Goal: Information Seeking & Learning: Learn about a topic

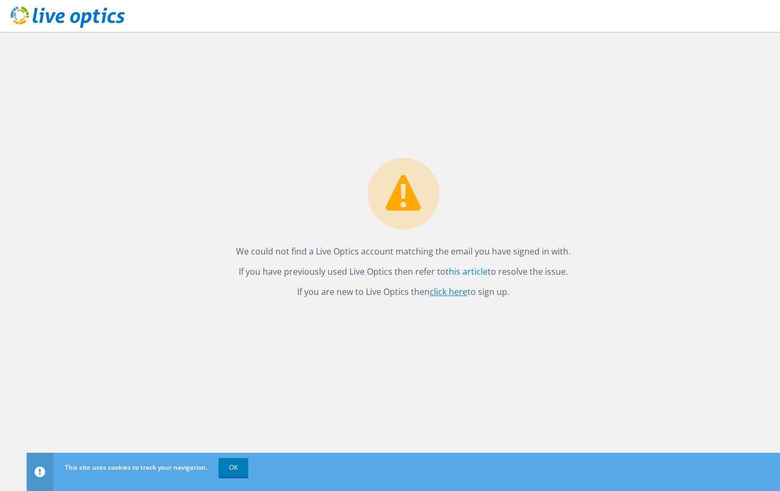
click at [455, 292] on link "click here" at bounding box center [448, 292] width 38 height 12
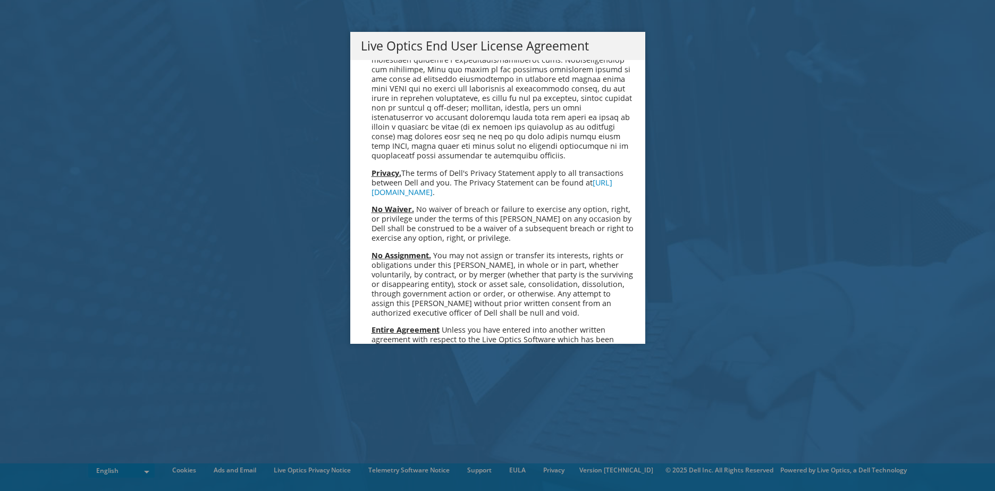
scroll to position [4019, 0]
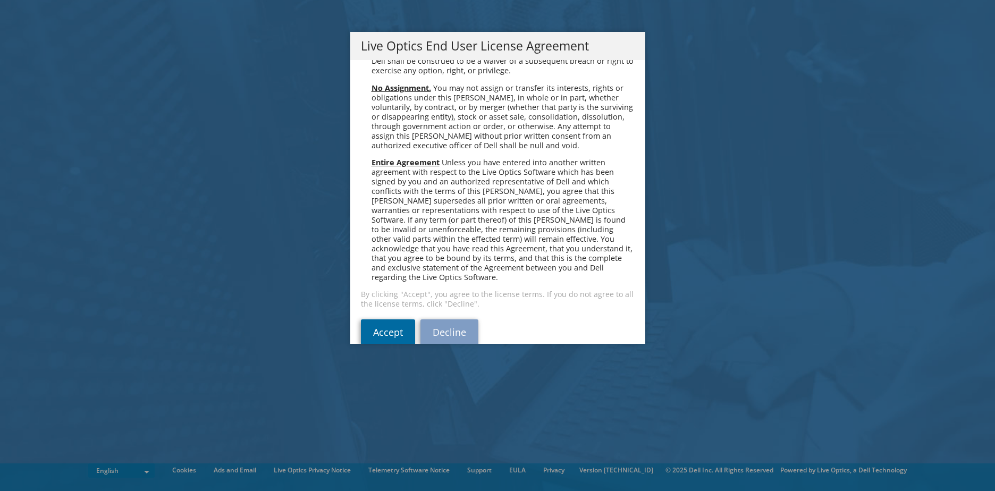
click at [390, 319] on link "Accept" at bounding box center [388, 332] width 54 height 26
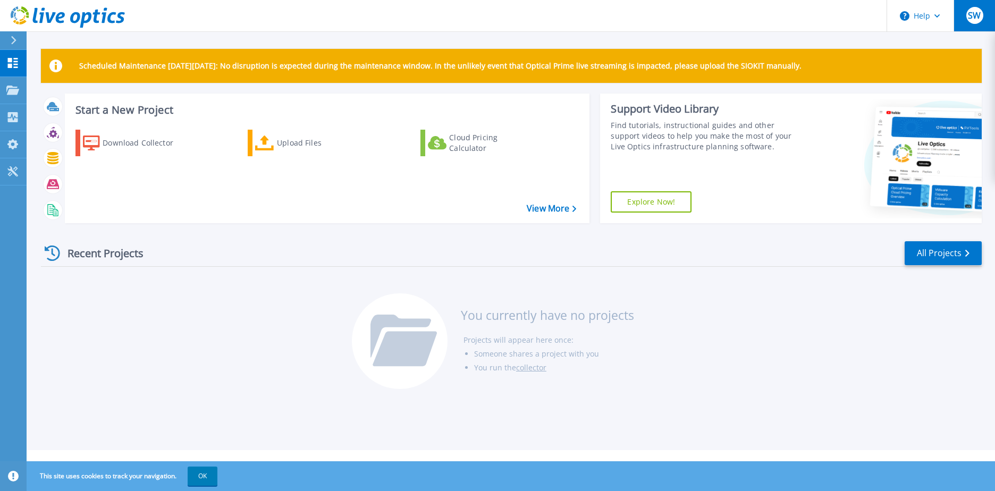
click at [980, 19] on span "SW" at bounding box center [974, 15] width 13 height 9
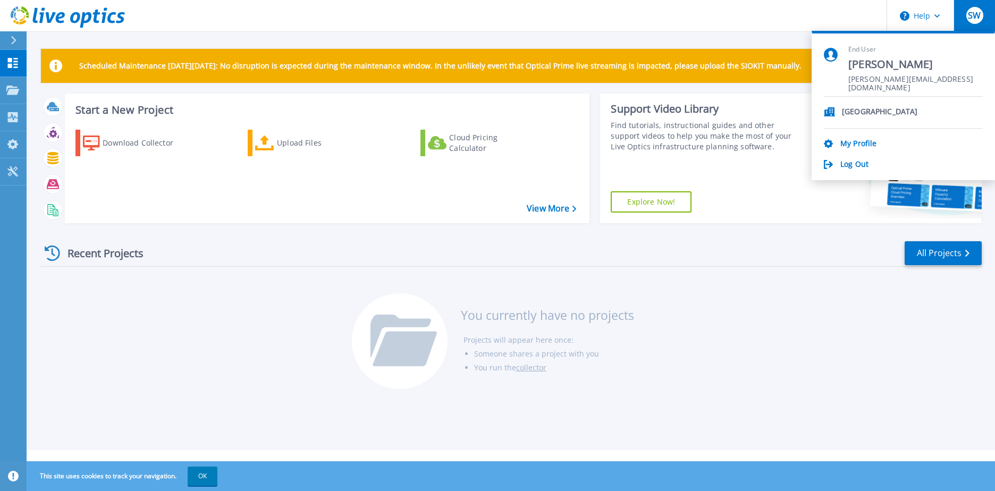
click at [866, 112] on p "[GEOGRAPHIC_DATA]" at bounding box center [879, 112] width 75 height 10
click at [787, 256] on div "Recent Projects All Projects" at bounding box center [511, 253] width 941 height 27
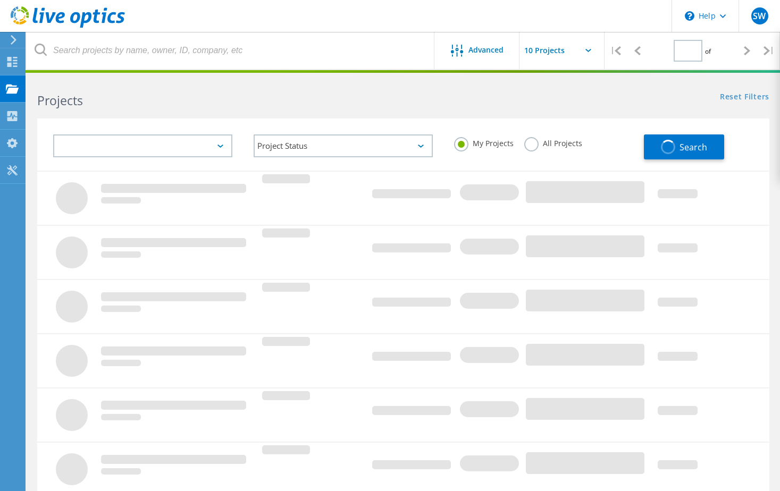
type input "1"
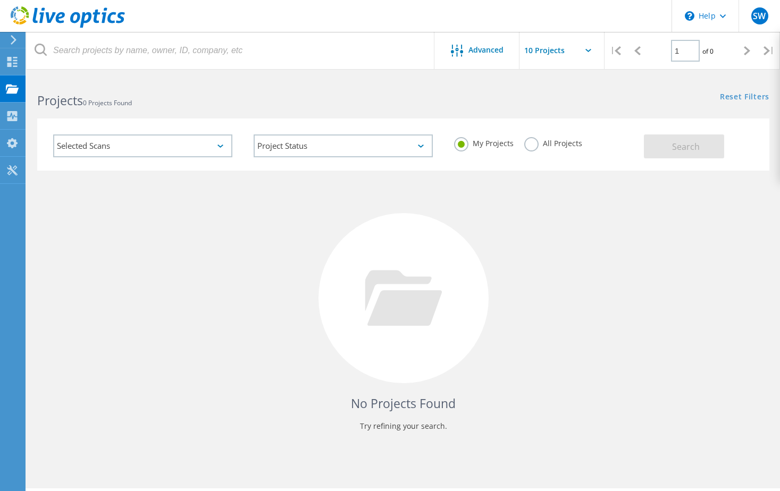
click at [225, 145] on div "Selected Scans" at bounding box center [142, 145] width 179 height 23
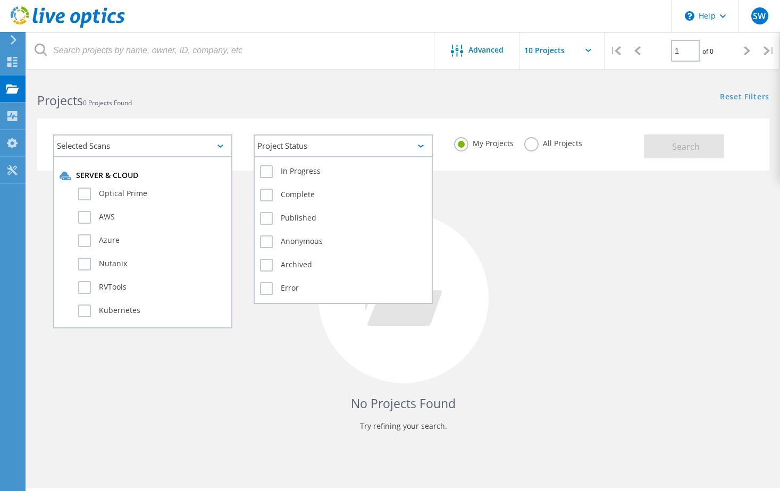
click at [358, 153] on div "Project Status" at bounding box center [343, 145] width 179 height 23
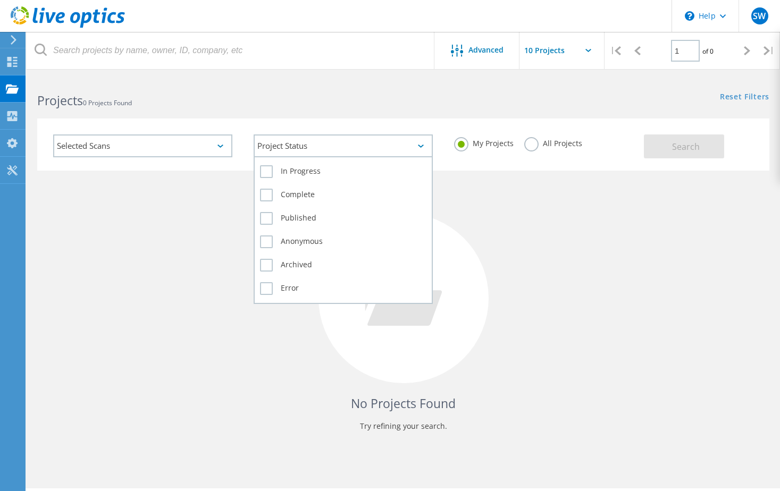
click at [358, 153] on div "Project Status" at bounding box center [343, 145] width 179 height 23
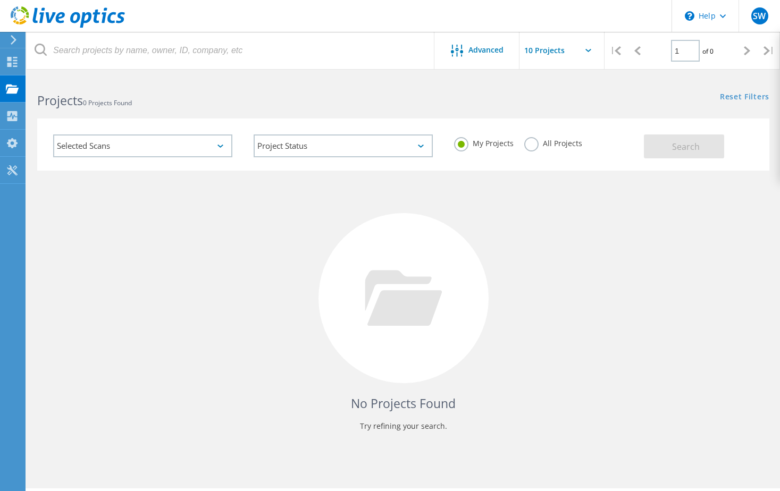
click at [387, 104] on h2 "Projects 0 Projects Found" at bounding box center [214, 101] width 355 height 18
click at [530, 147] on label "All Projects" at bounding box center [553, 142] width 58 height 10
click at [0, 0] on input "All Projects" at bounding box center [0, 0] width 0 height 0
click at [666, 142] on button "Search" at bounding box center [684, 146] width 80 height 24
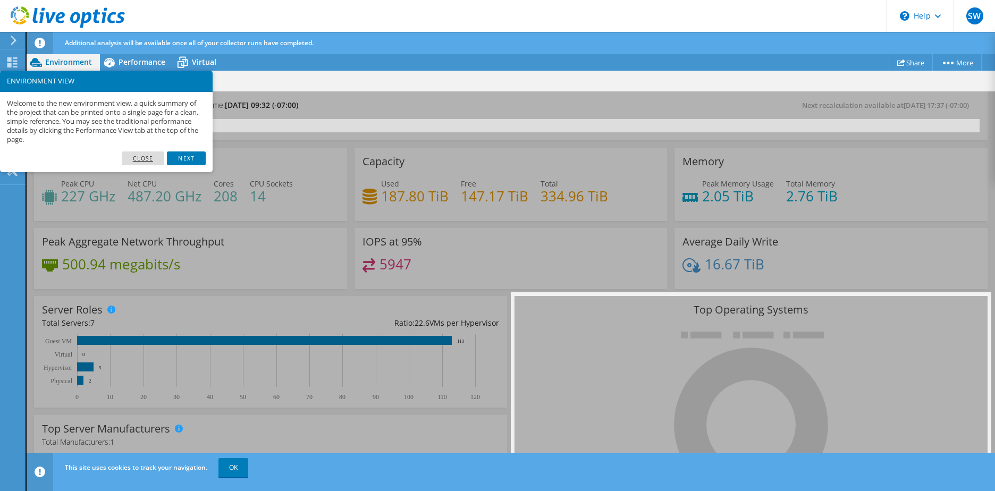
click at [134, 157] on link "Close" at bounding box center [143, 158] width 43 height 14
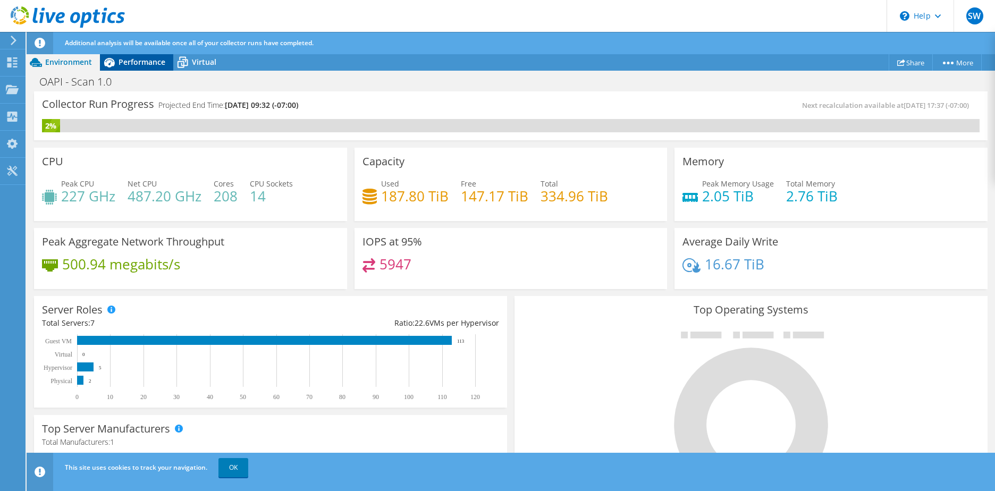
click at [130, 63] on span "Performance" at bounding box center [142, 62] width 47 height 10
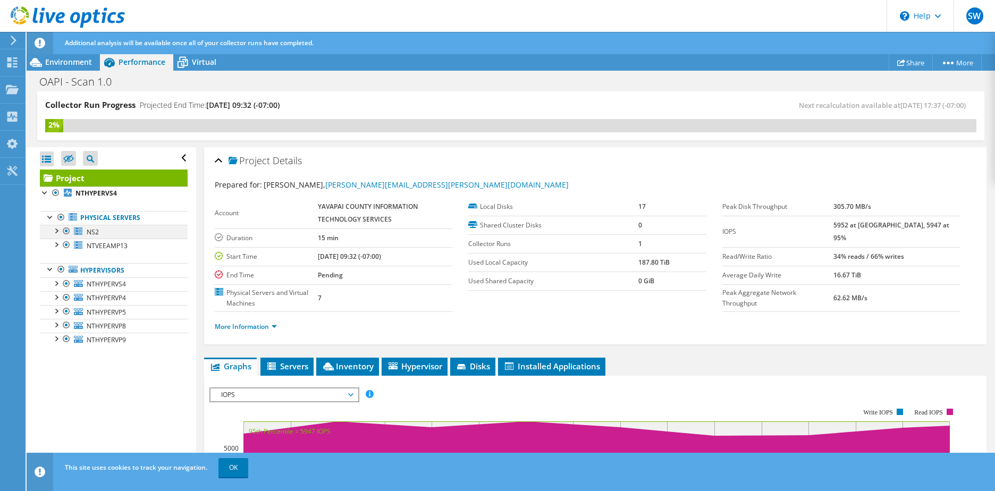
click at [56, 231] on div at bounding box center [55, 230] width 11 height 11
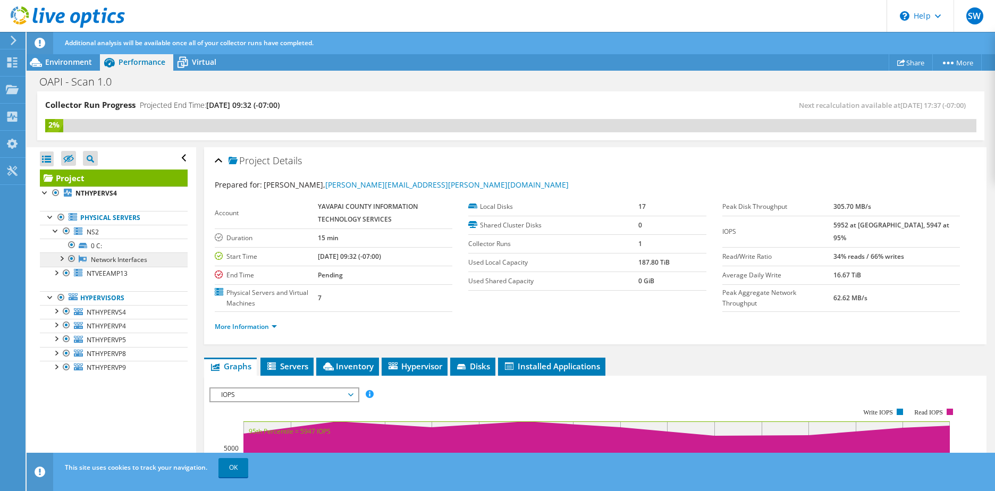
click at [129, 258] on link "Network Interfaces" at bounding box center [114, 259] width 148 height 14
click at [64, 257] on div at bounding box center [61, 257] width 11 height 11
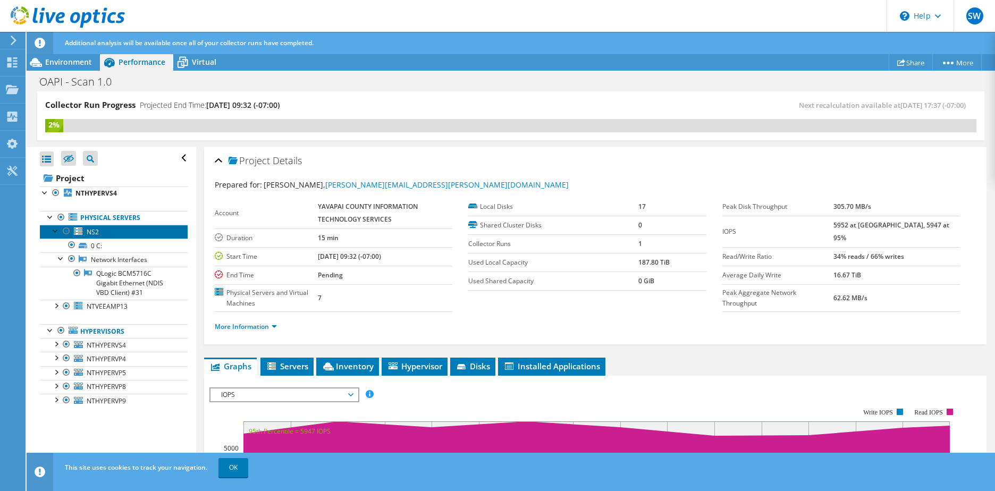
click at [90, 232] on span "NS2" at bounding box center [93, 231] width 12 height 9
